Goal: Information Seeking & Learning: Learn about a topic

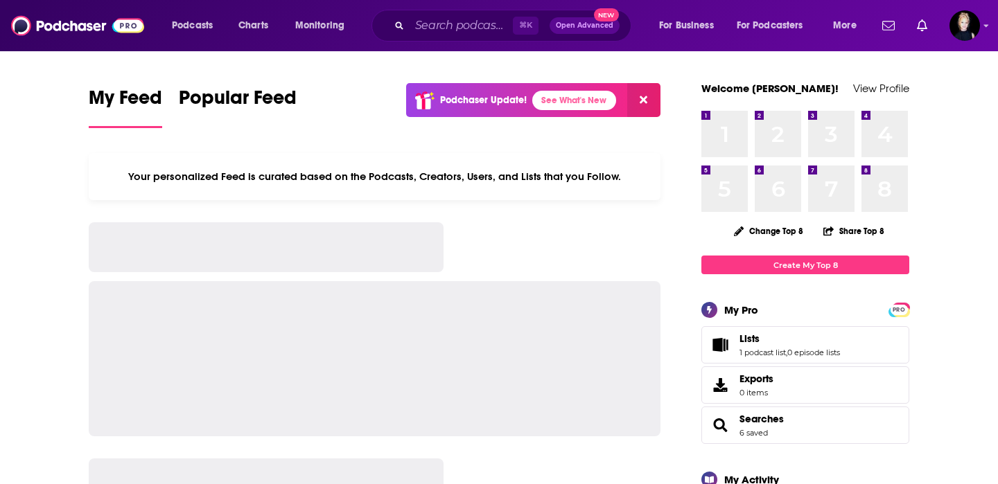
click at [468, 22] on input "Search podcasts, credits, & more..." at bounding box center [460, 26] width 103 height 22
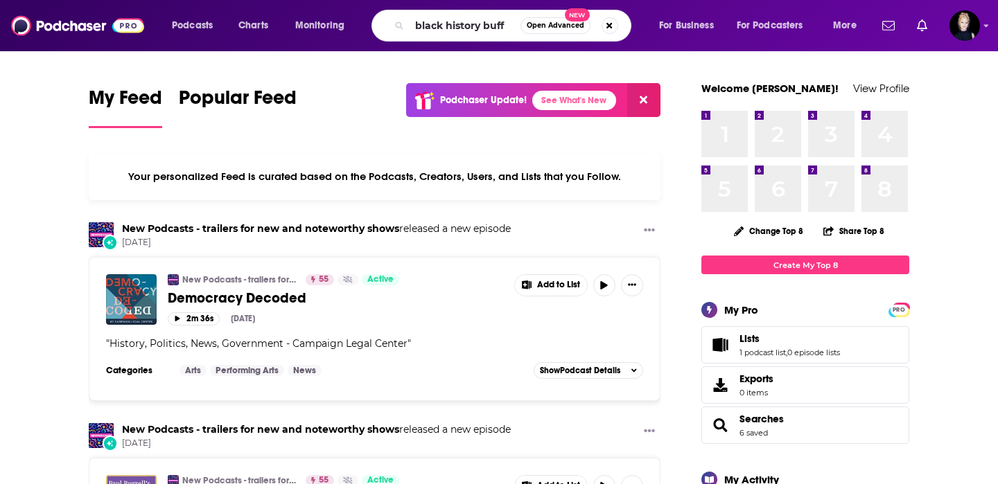
type input "black history buff"
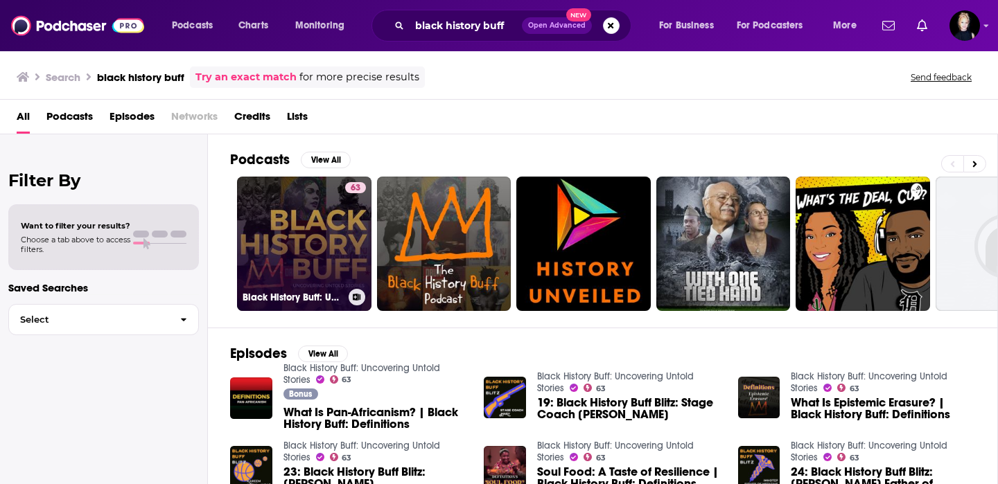
click at [309, 234] on link "63 Black History Buff: Uncovering Untold Stories" at bounding box center [304, 244] width 134 height 134
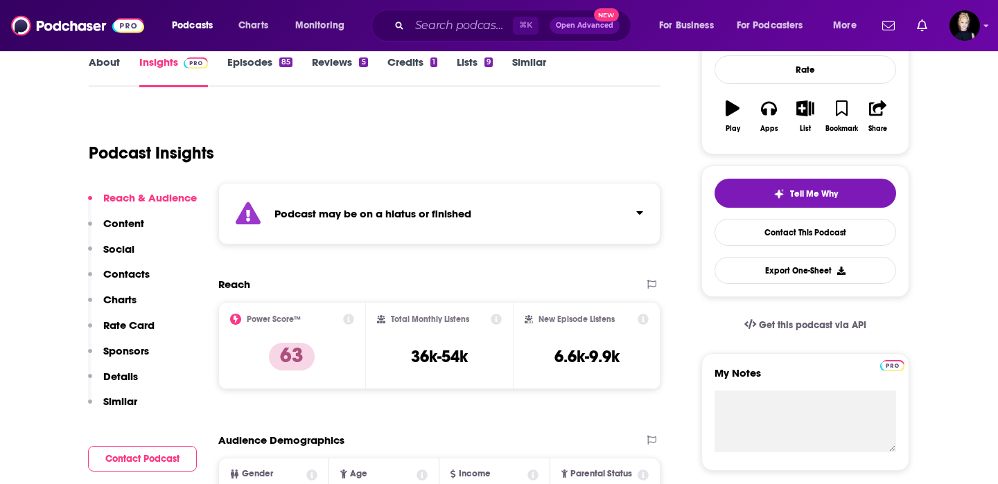
scroll to position [252, 0]
